Goal: Use online tool/utility: Utilize a website feature to perform a specific function

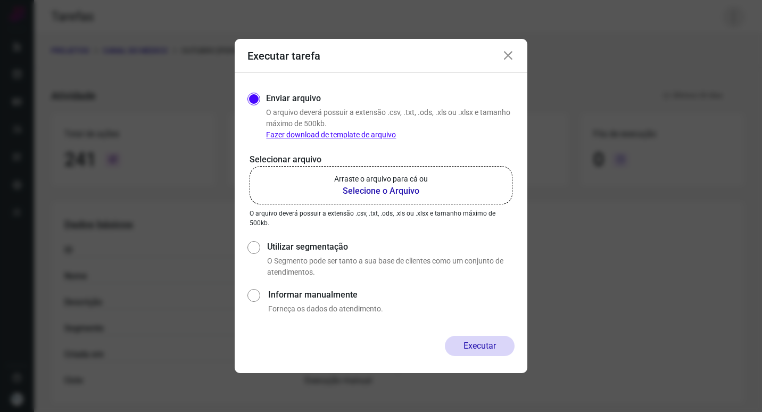
click at [721, 14] on div "Executar tarefa Enviar arquivo O arquivo deverá possuir a extensão .csv, .txt, …" at bounding box center [381, 206] width 762 height 412
click at [512, 55] on icon at bounding box center [508, 56] width 13 height 13
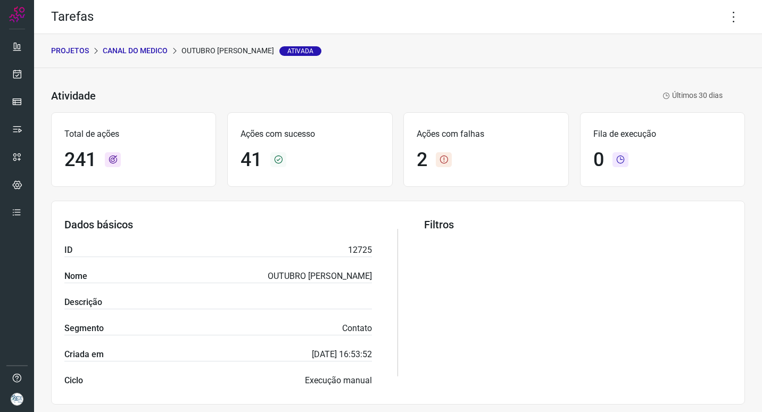
click at [121, 50] on p "CANAL DO MEDICO" at bounding box center [135, 50] width 65 height 11
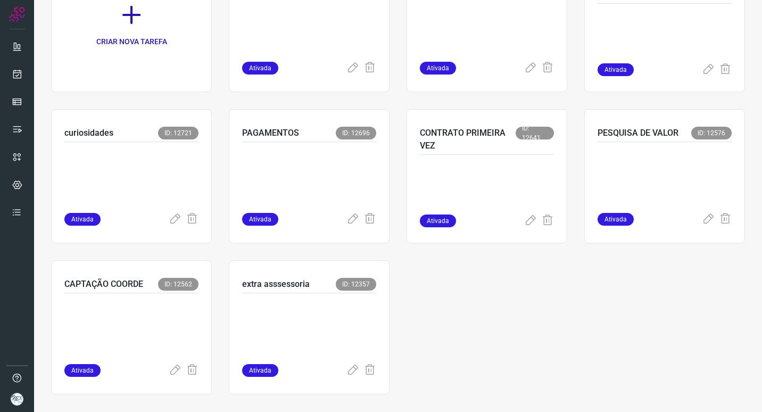
scroll to position [136, 0]
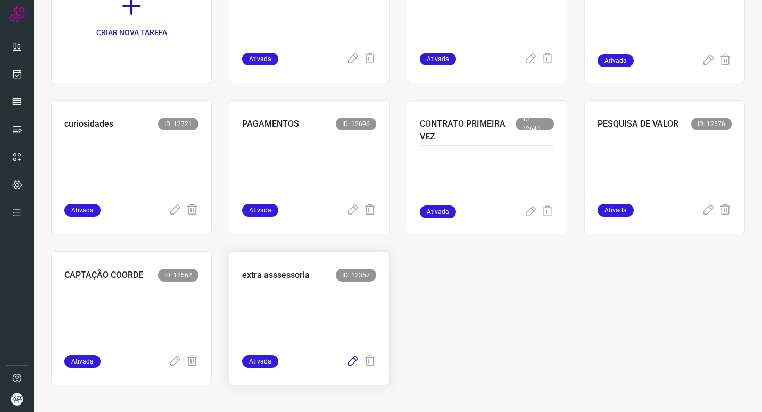
click at [347, 357] on icon at bounding box center [353, 361] width 13 height 13
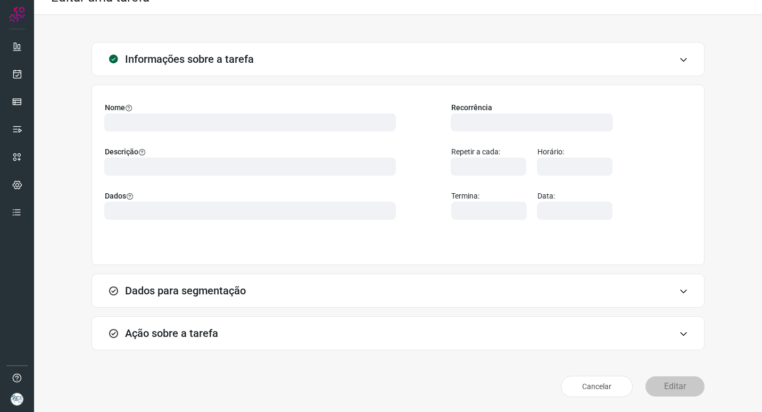
scroll to position [4, 0]
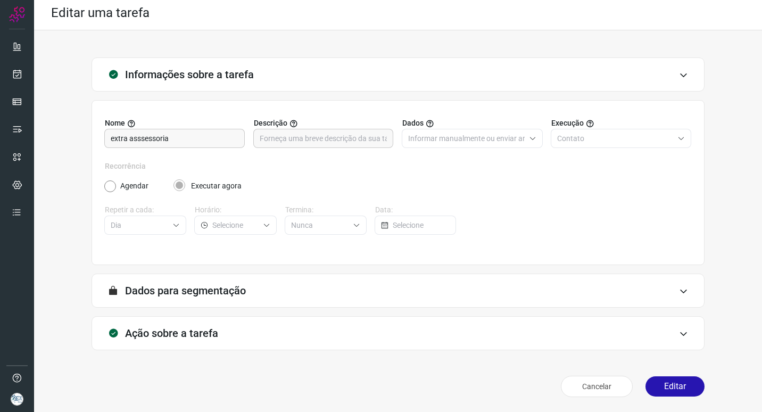
type input "EXTRAS ASSESSORIA"
click at [319, 337] on div "Ação sobre a tarefa" at bounding box center [398, 333] width 613 height 34
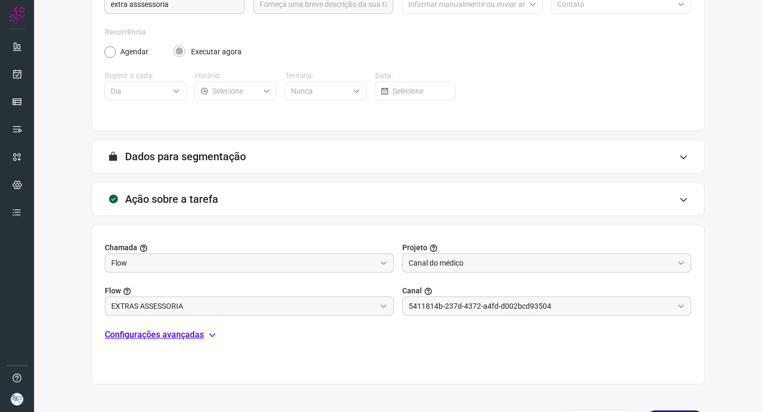
scroll to position [172, 0]
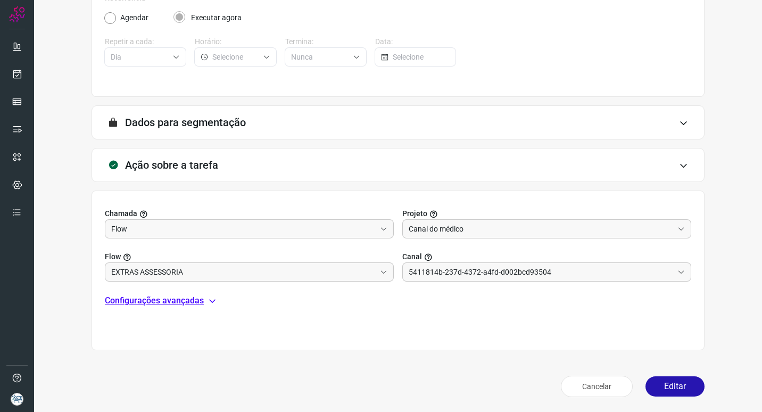
type input "Centro Médico [PERSON_NAME] - [GEOGRAPHIC_DATA]"
click at [187, 299] on p "Configurações avançadas" at bounding box center [154, 300] width 99 height 13
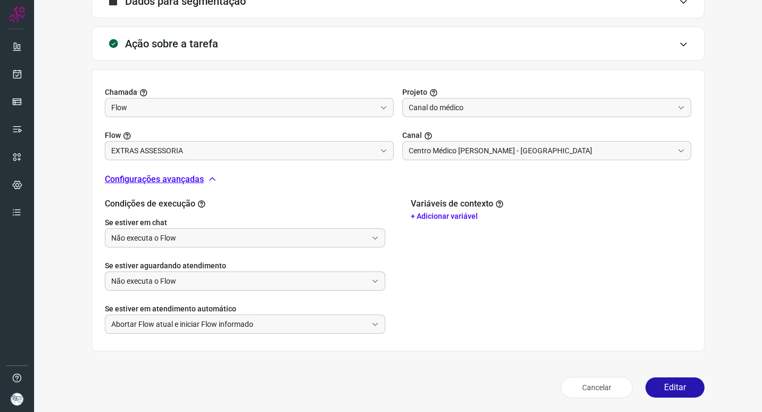
scroll to position [294, 0]
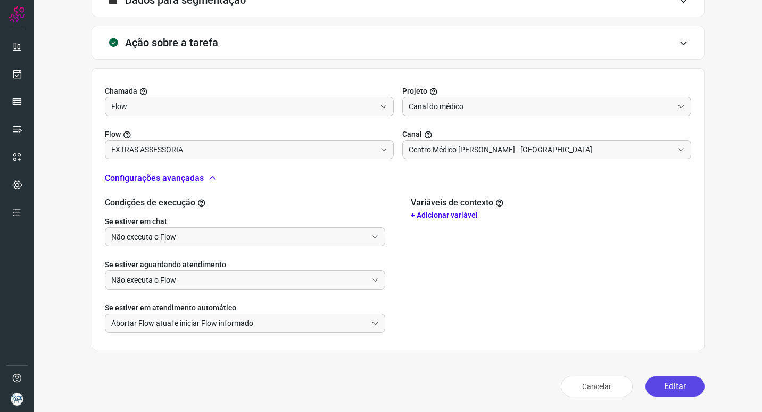
click at [675, 383] on button "Editar" at bounding box center [675, 386] width 59 height 20
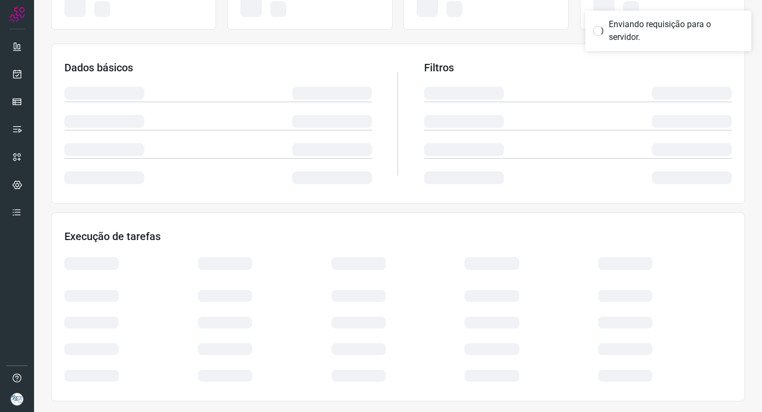
scroll to position [138, 0]
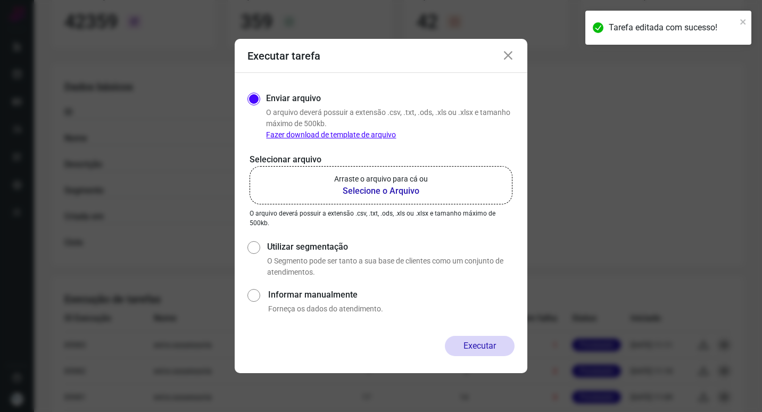
click at [397, 194] on b "Selecione o Arquivo" at bounding box center [381, 191] width 94 height 13
click at [0, 0] on input "Arraste o arquivo para cá ou Selecione o Arquivo" at bounding box center [0, 0] width 0 height 0
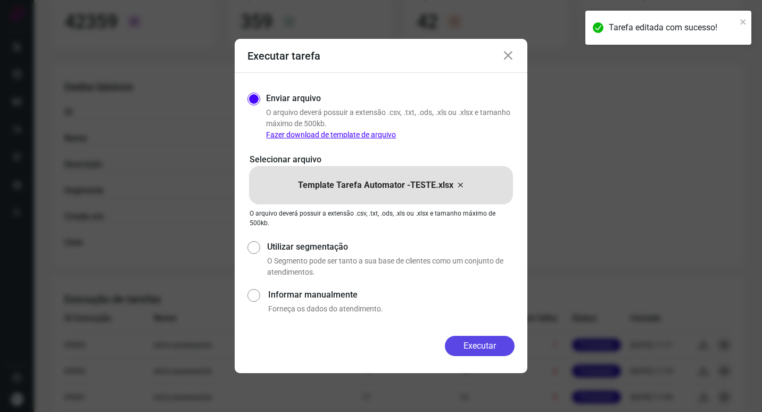
click at [498, 342] on button "Executar" at bounding box center [480, 346] width 70 height 20
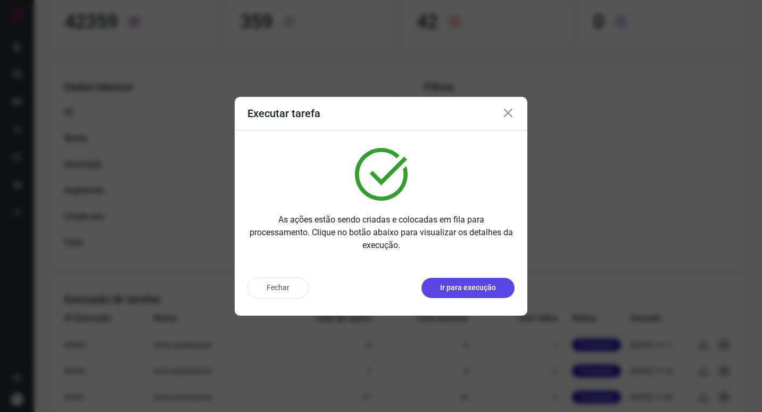
click at [487, 293] on p "Ir para execução" at bounding box center [468, 287] width 56 height 11
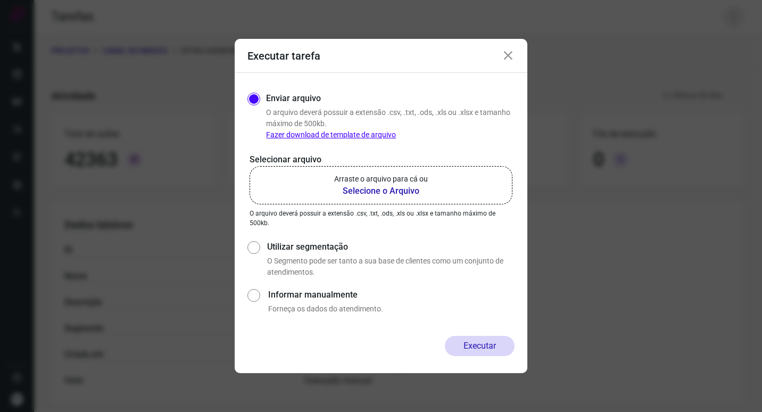
click at [726, 15] on div "Tarefas PROJETOS CANAL DO MEDICO extra asssessoria Ativada Atividade extra asss…" at bounding box center [398, 206] width 728 height 412
click at [398, 190] on b "Selecione o Arquivo" at bounding box center [381, 191] width 94 height 13
click at [0, 0] on input "Arraste o arquivo para cá ou Selecione o Arquivo" at bounding box center [0, 0] width 0 height 0
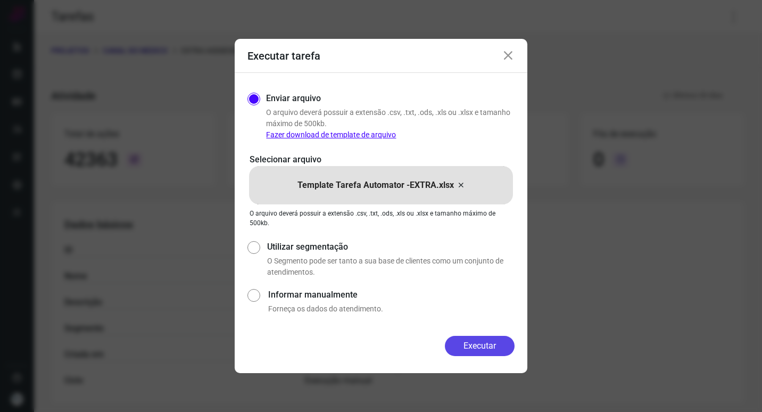
click at [487, 344] on button "Executar" at bounding box center [480, 346] width 70 height 20
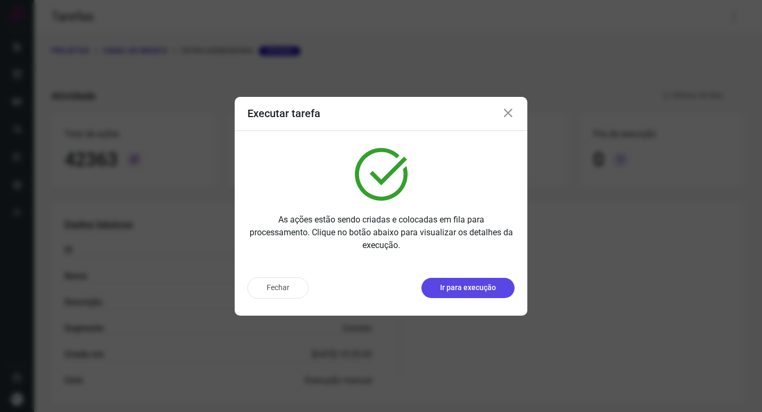
click at [488, 289] on p "Ir para execução" at bounding box center [468, 287] width 56 height 11
